Goal: Task Accomplishment & Management: Manage account settings

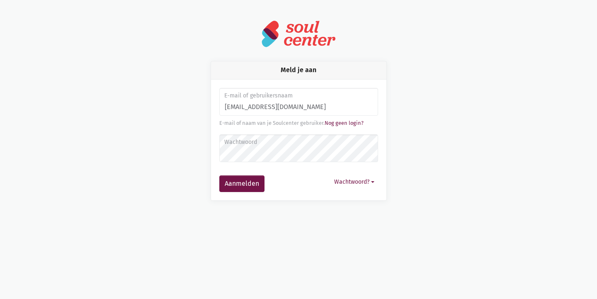
type input "fleur.corluy@hotmail.com"
click at [219, 175] on button "Aanmelden" at bounding box center [241, 183] width 45 height 17
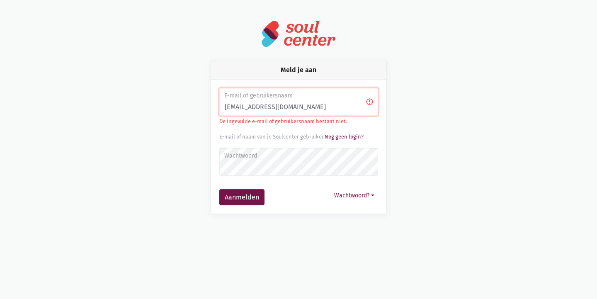
drag, startPoint x: 348, startPoint y: 104, endPoint x: 223, endPoint y: 105, distance: 124.4
click at [223, 105] on input "fleur.corluy@hotmail.com" at bounding box center [298, 102] width 159 height 28
click at [295, 102] on input "fleur.corluy@hotmail.com" at bounding box center [298, 102] width 159 height 28
click at [287, 108] on input "fleur.corluy@hotmail.com" at bounding box center [298, 102] width 159 height 28
type input "fleur.corluy@gmail.com"
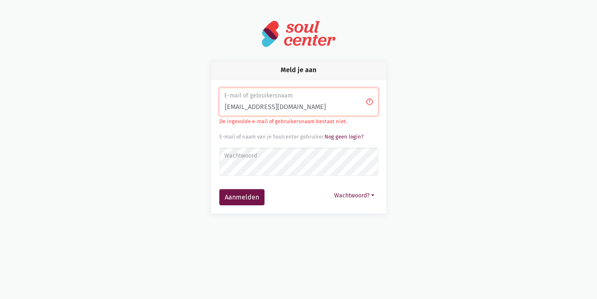
click at [298, 154] on label "Wachtwoord" at bounding box center [298, 155] width 148 height 9
click at [219, 189] on button "Aanmelden" at bounding box center [241, 197] width 45 height 17
